Goal: Task Accomplishment & Management: Manage account settings

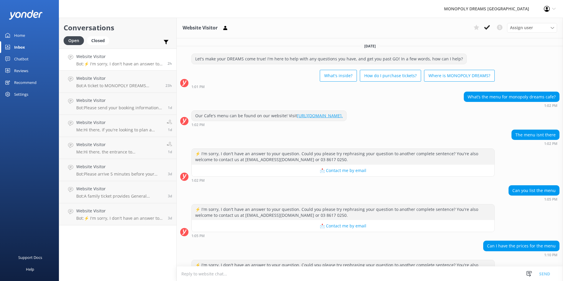
click at [31, 37] on link "Home" at bounding box center [29, 35] width 59 height 12
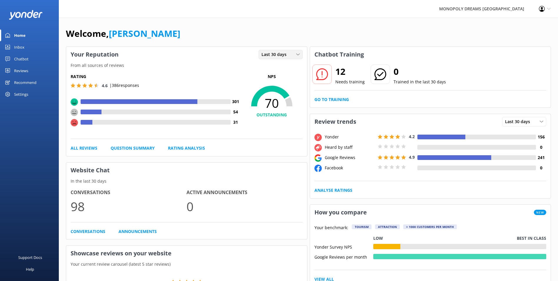
click at [283, 54] on span "Last 30 days" at bounding box center [276, 54] width 29 height 6
click at [282, 68] on link "Last 7 days" at bounding box center [285, 67] width 52 height 12
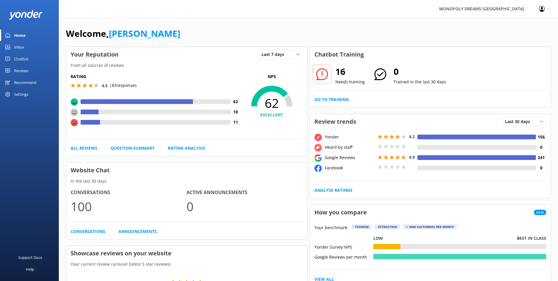
click at [26, 48] on link "Inbox" at bounding box center [29, 47] width 59 height 12
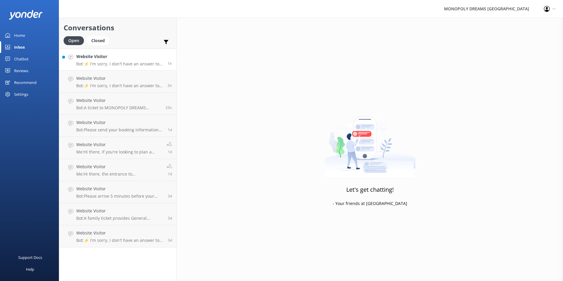
click at [98, 69] on link "Website Visitor Bot: ⚡ I'm sorry, I don't have an answer to your question. Coul…" at bounding box center [117, 60] width 117 height 22
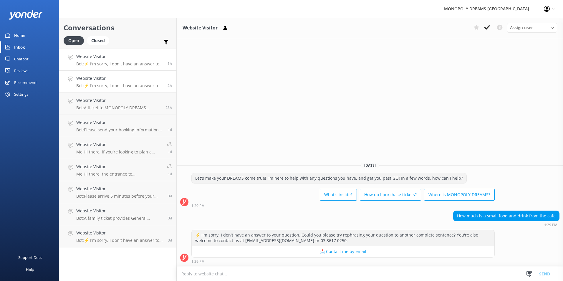
click at [145, 83] on div "Website Visitor Bot: ⚡ I'm sorry, I don't have an answer to your question. Coul…" at bounding box center [119, 81] width 87 height 13
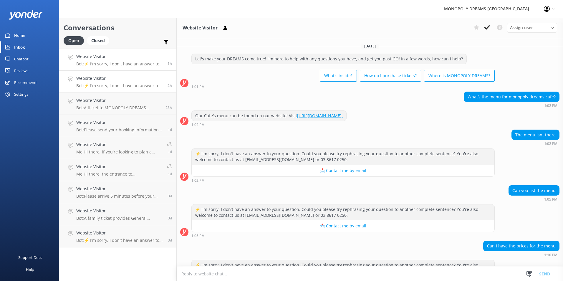
click at [112, 62] on p "Bot: ⚡ I'm sorry, I don't have an answer to your question. Could you please try…" at bounding box center [119, 63] width 87 height 5
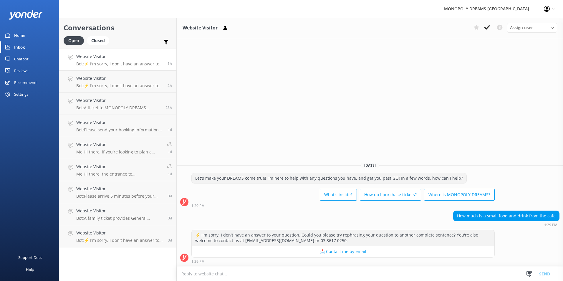
click at [29, 59] on link "Chatbot" at bounding box center [29, 59] width 59 height 12
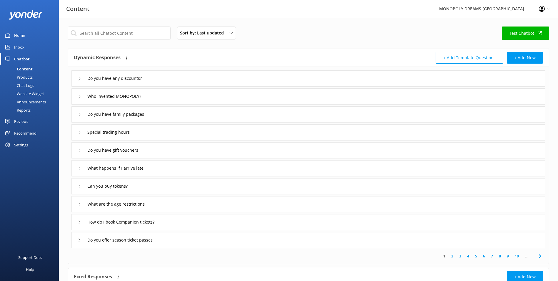
click at [22, 104] on div "Reviews" at bounding box center [21, 121] width 14 height 12
